Goal: Task Accomplishment & Management: Complete application form

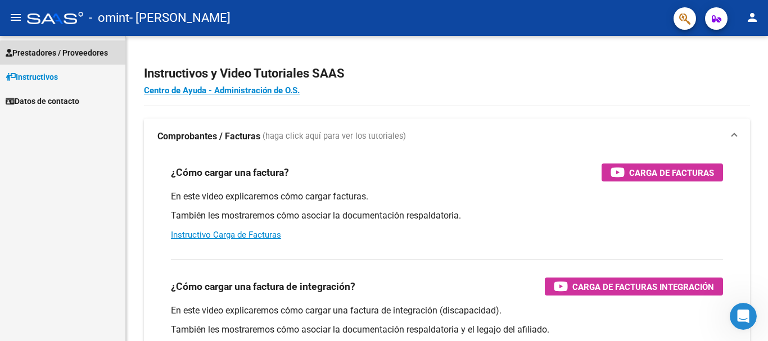
click at [66, 54] on span "Prestadores / Proveedores" at bounding box center [57, 53] width 102 height 12
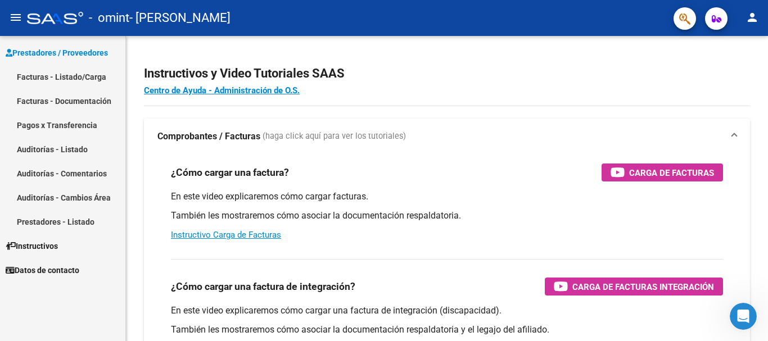
click at [85, 79] on link "Facturas - Listado/Carga" at bounding box center [62, 77] width 125 height 24
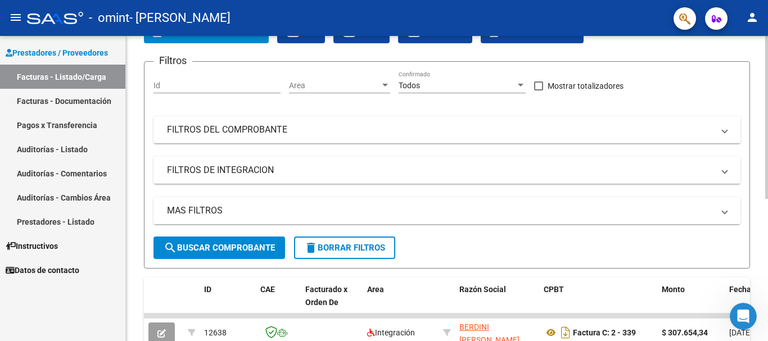
scroll to position [56, 0]
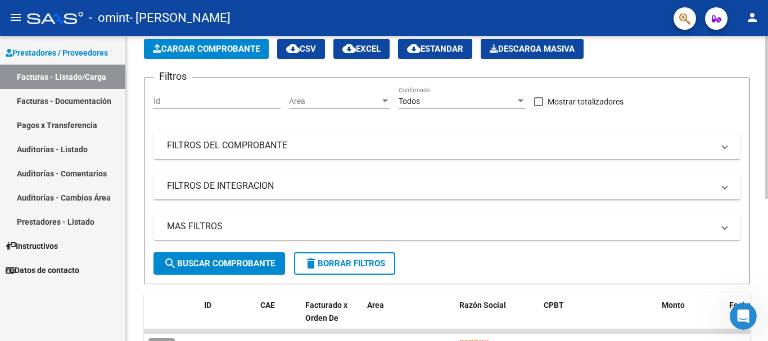
click at [182, 97] on input "Id" at bounding box center [216, 102] width 127 height 10
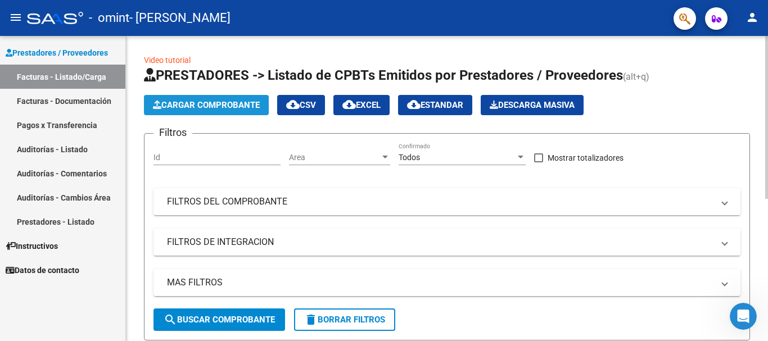
click at [241, 110] on button "Cargar Comprobante" at bounding box center [206, 105] width 125 height 20
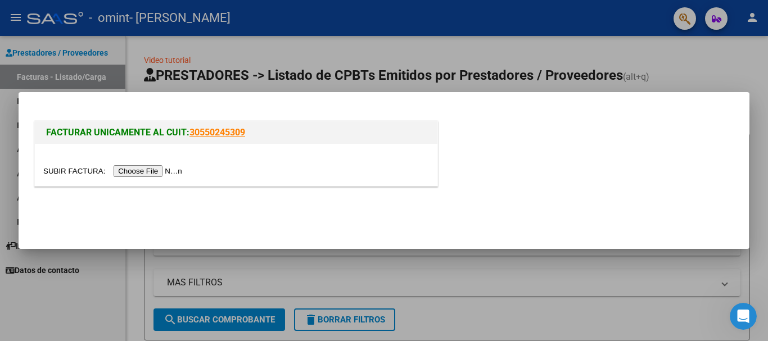
click at [153, 169] on input "file" at bounding box center [114, 171] width 142 height 12
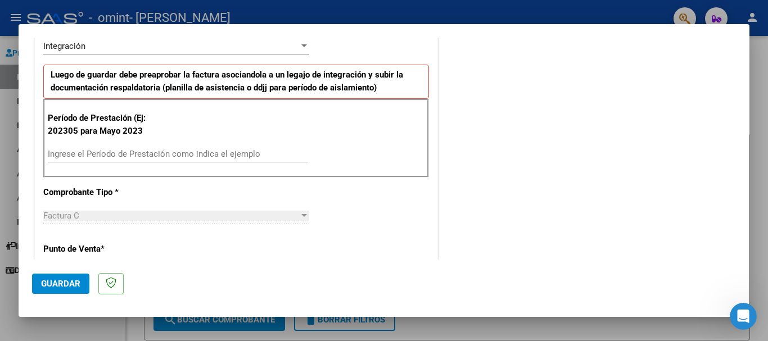
scroll to position [281, 0]
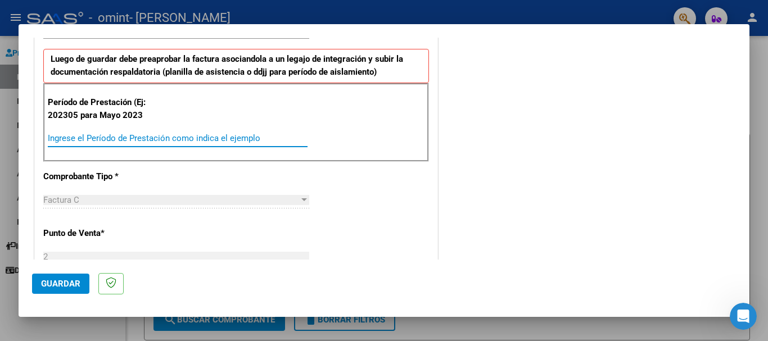
click at [118, 139] on input "Ingrese el Período de Prestación como indica el ejemplo" at bounding box center [178, 138] width 260 height 10
type input "202507"
click at [150, 199] on div "Factura C" at bounding box center [171, 200] width 256 height 10
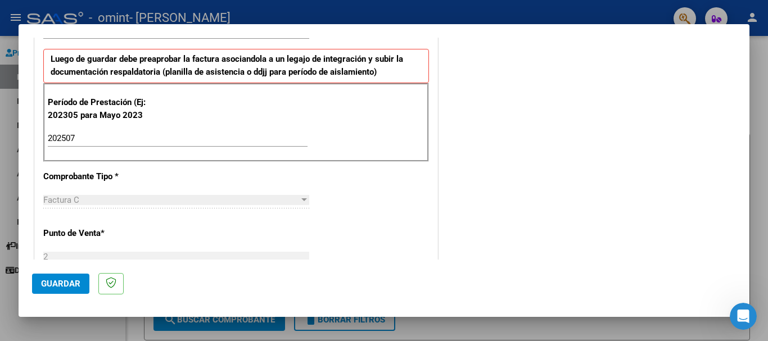
click at [150, 199] on div "Factura C" at bounding box center [171, 200] width 256 height 10
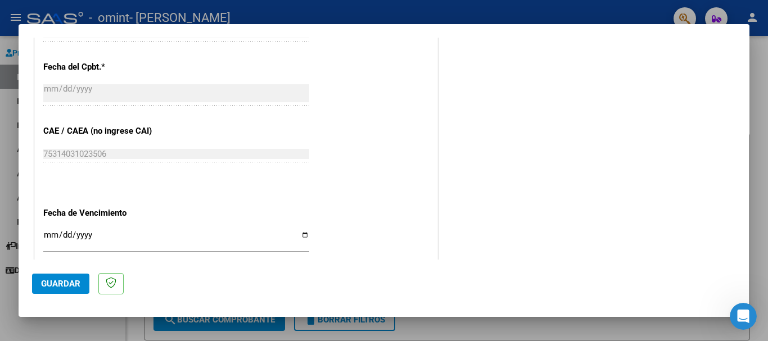
scroll to position [675, 0]
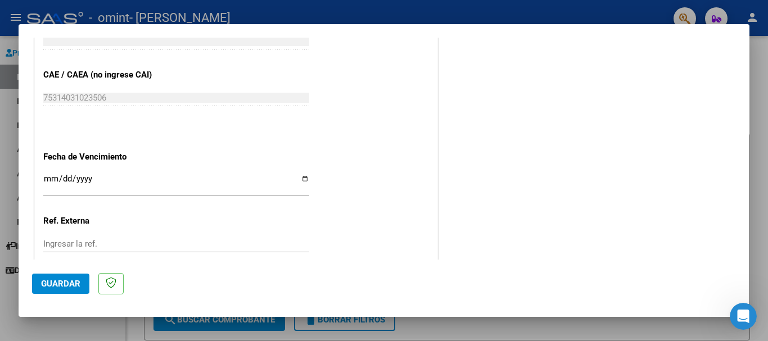
click at [50, 177] on input "Ingresar la fecha" at bounding box center [176, 183] width 266 height 18
type input "[DATE]"
click at [156, 237] on div "Ingresar la ref." at bounding box center [176, 244] width 266 height 17
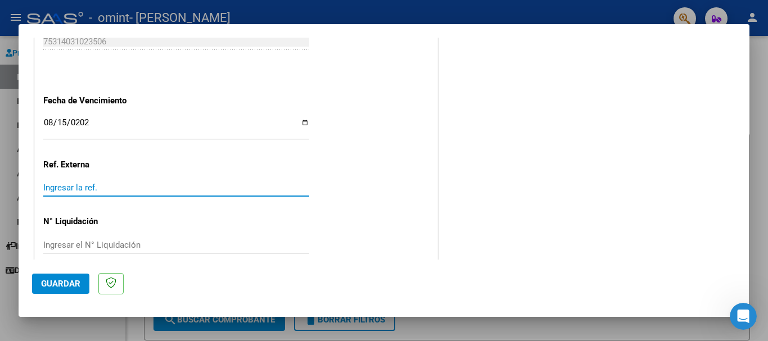
scroll to position [746, 0]
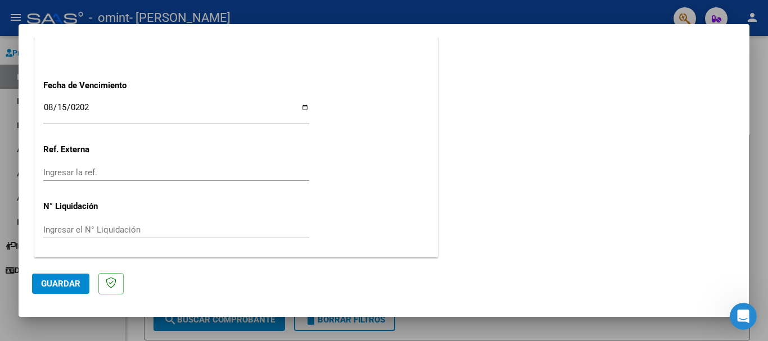
click at [66, 268] on mat-dialog-actions "Guardar" at bounding box center [384, 282] width 704 height 44
click at [67, 282] on span "Guardar" at bounding box center [60, 284] width 39 height 10
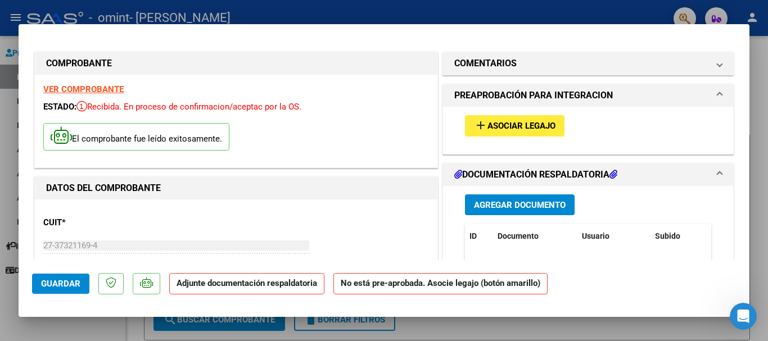
scroll to position [0, 0]
click at [525, 121] on span "add Asociar Legajo" at bounding box center [515, 126] width 82 height 10
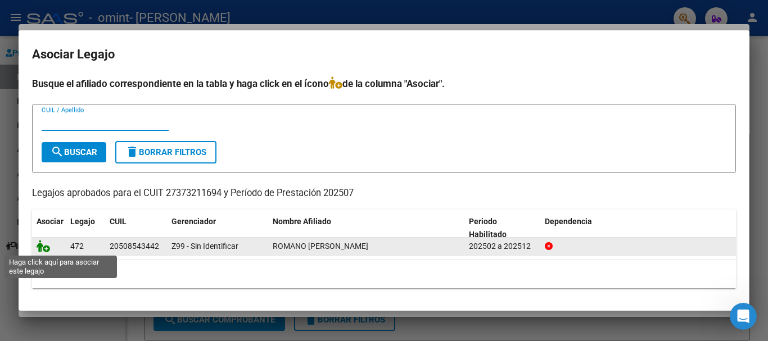
click at [47, 247] on icon at bounding box center [43, 246] width 13 height 12
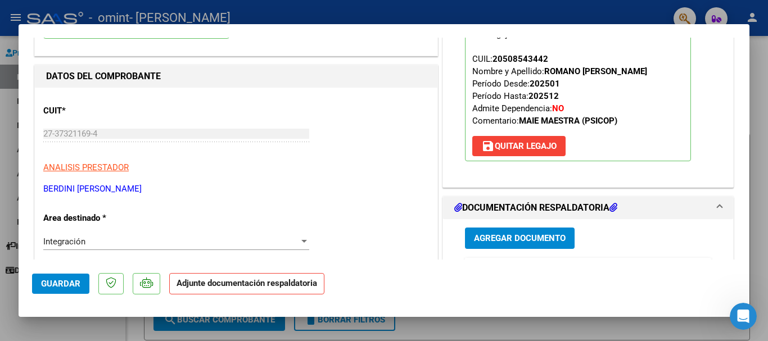
scroll to position [169, 0]
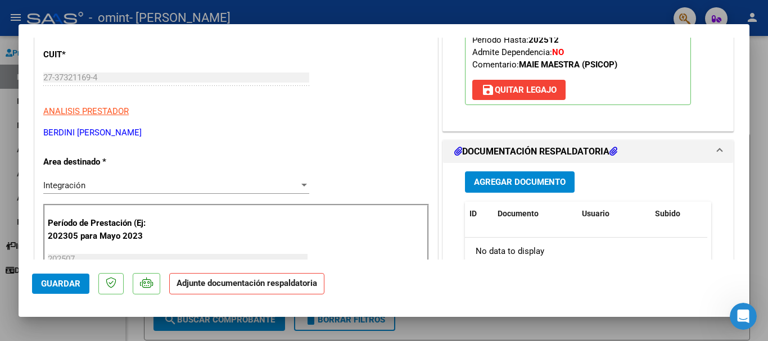
click at [533, 182] on span "Agregar Documento" at bounding box center [520, 183] width 92 height 10
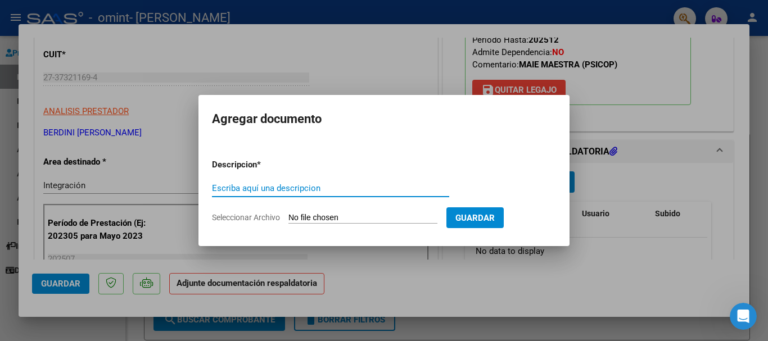
click at [337, 193] on div "Escriba aquí una descripcion" at bounding box center [330, 188] width 237 height 17
type input "a"
type input "ASISTENCIA JULIO"
click at [409, 211] on form "Descripcion * ASISTENCIA [PERSON_NAME] aquí una descripcion Seleccionar Archivo…" at bounding box center [384, 191] width 344 height 82
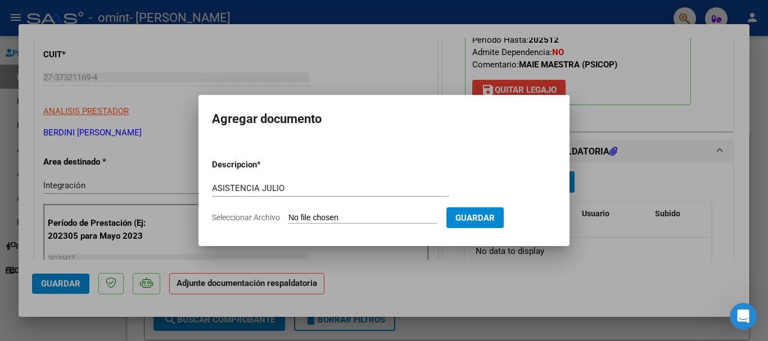
click at [349, 213] on input "Seleccionar Archivo" at bounding box center [362, 218] width 149 height 11
type input "C:\fakepath\Asist [PERSON_NAME].pdf"
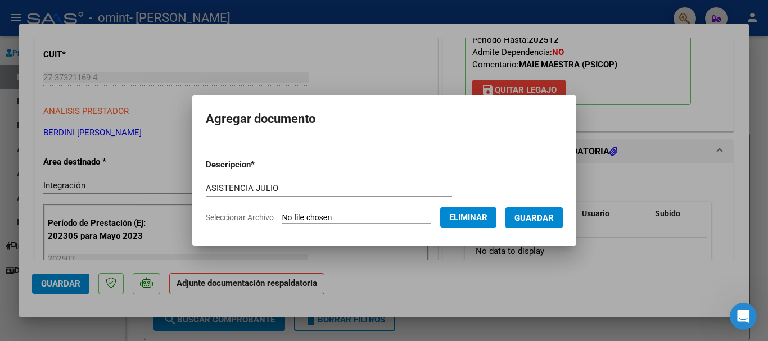
click at [551, 216] on span "Guardar" at bounding box center [533, 218] width 39 height 10
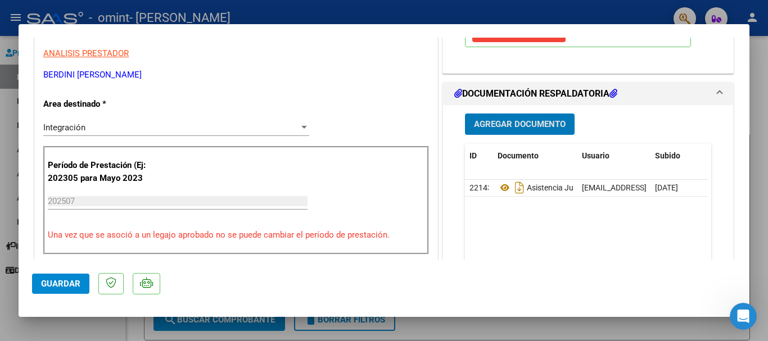
scroll to position [281, 0]
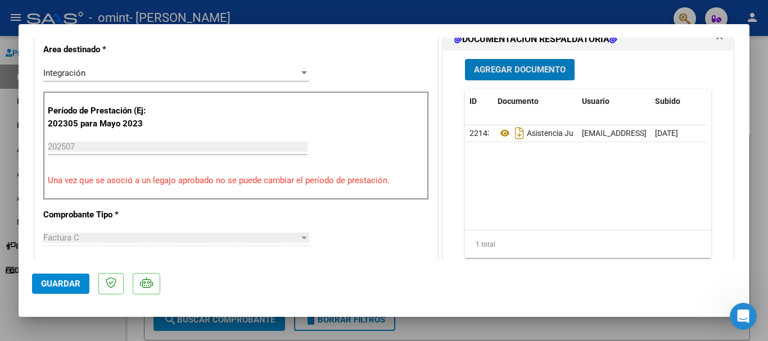
click at [60, 281] on span "Guardar" at bounding box center [60, 284] width 39 height 10
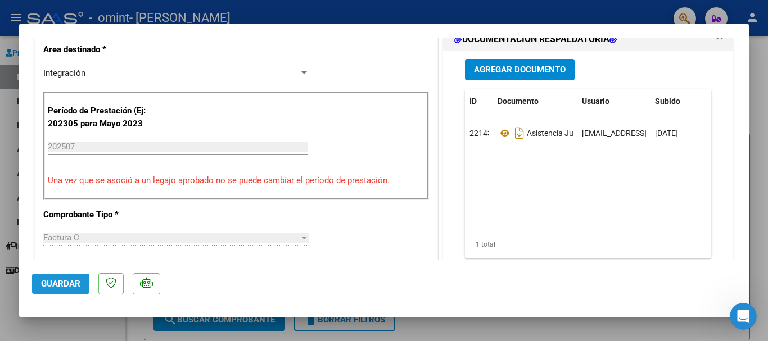
click at [77, 279] on span "Guardar" at bounding box center [60, 284] width 39 height 10
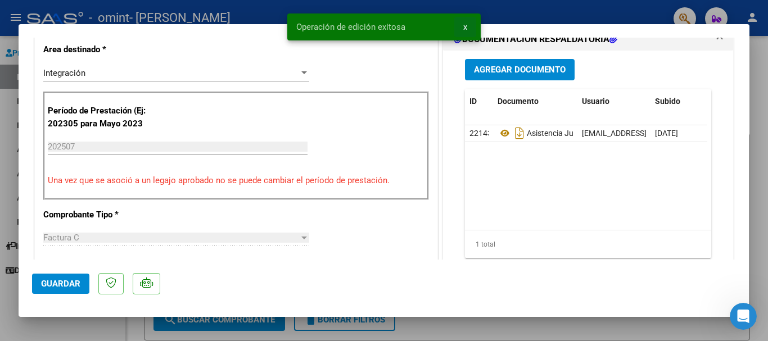
click at [463, 28] on span "x" at bounding box center [465, 27] width 4 height 10
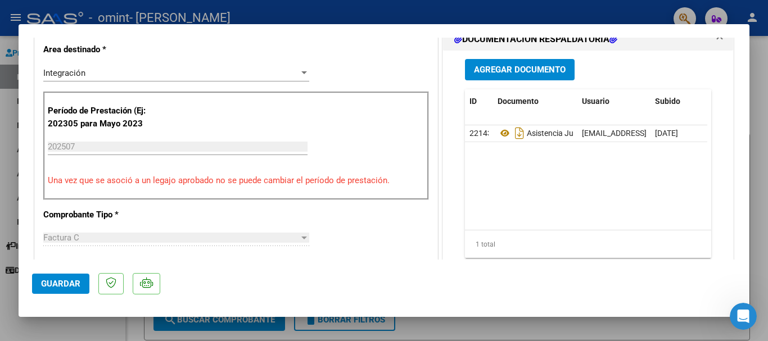
type input "$ 0,00"
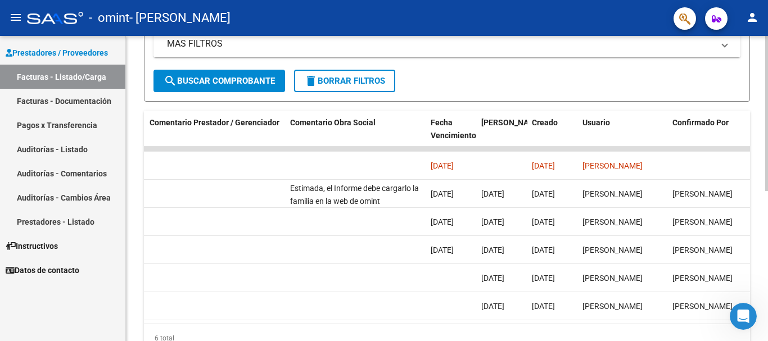
scroll to position [0, 1764]
